Goal: Information Seeking & Learning: Check status

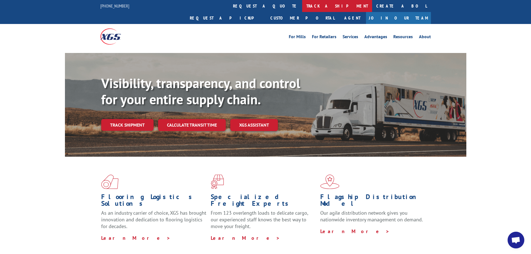
click at [302, 5] on link "track a shipment" at bounding box center [337, 6] width 70 height 12
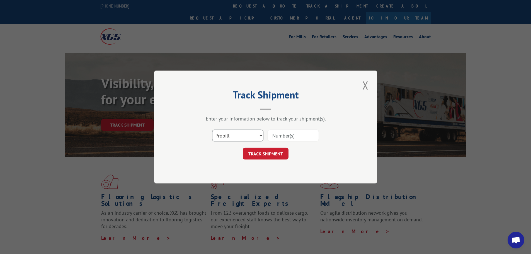
click at [259, 134] on select "Select category... Probill BOL PO" at bounding box center [237, 136] width 51 height 12
select select "bol"
click at [212, 130] on select "Select category... Probill BOL PO" at bounding box center [237, 136] width 51 height 12
click at [274, 137] on input at bounding box center [293, 136] width 51 height 12
paste input "5941460"
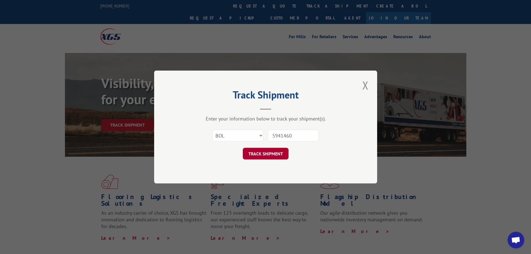
type input "5941460"
click at [276, 152] on button "TRACK SHIPMENT" at bounding box center [266, 154] width 46 height 12
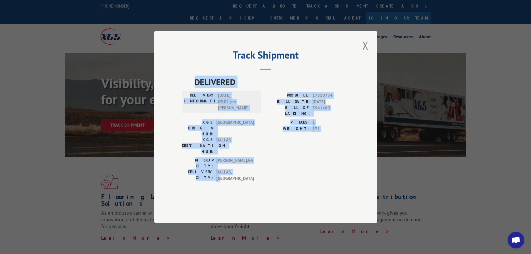
drag, startPoint x: 183, startPoint y: 94, endPoint x: 330, endPoint y: 163, distance: 162.8
click at [333, 163] on div "DELIVERED DELIVERY INFORMATION: [DATE] 03:01 pm [PERSON_NAME]: 17510774 BILL DA…" at bounding box center [265, 130] width 167 height 109
copy div "DELIVERED DELIVERY INFORMATION: [DATE] 03:01 pm [PERSON_NAME]: 17510774 BILL DA…"
click at [437, 159] on div "Track Shipment DELIVERED DELIVERY INFORMATION: [DATE] 03:01 pm [PERSON_NAME]: 1…" at bounding box center [265, 127] width 531 height 254
